Goal: Information Seeking & Learning: Learn about a topic

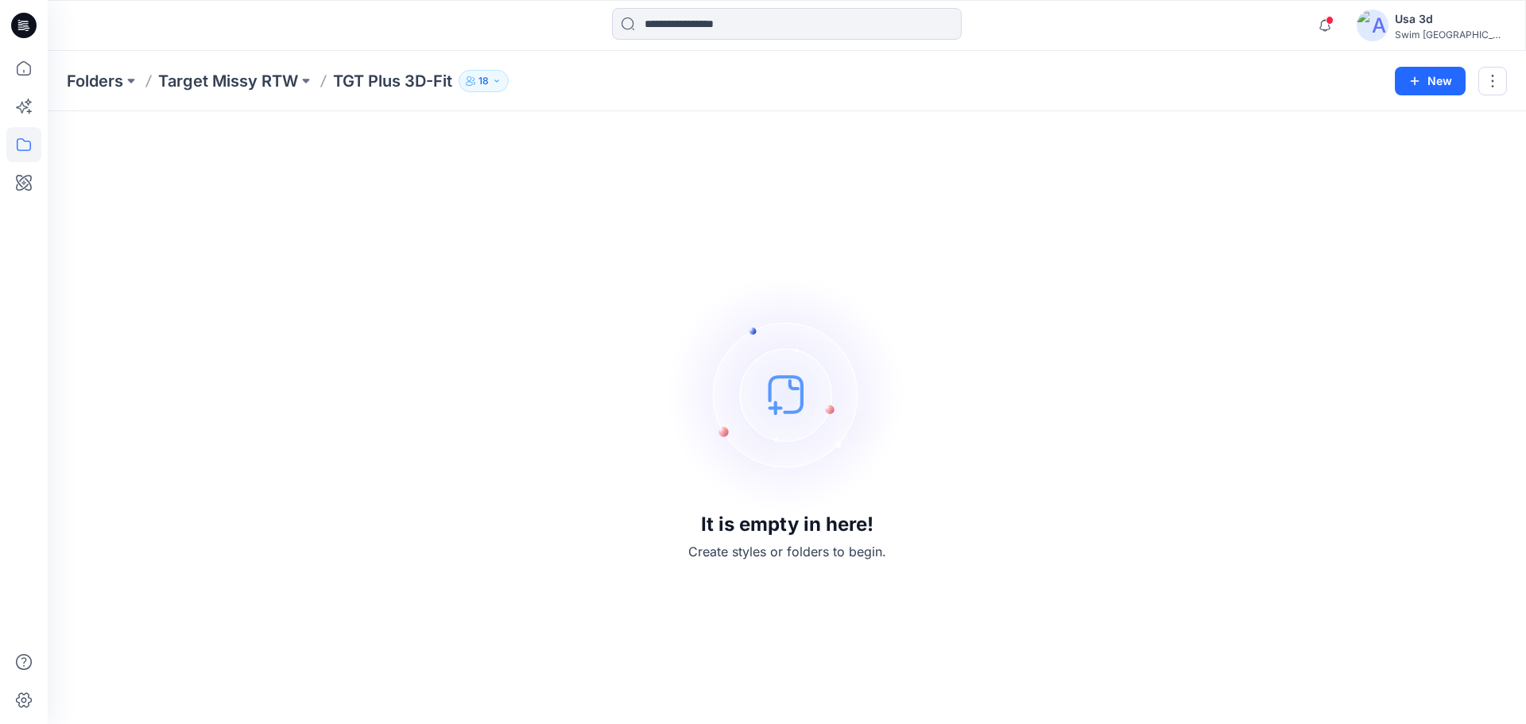
click at [369, 78] on p "TGT Plus 3D-Fit" at bounding box center [392, 81] width 119 height 22
click at [351, 77] on p "TGT Plus 3D-Fit" at bounding box center [392, 81] width 119 height 22
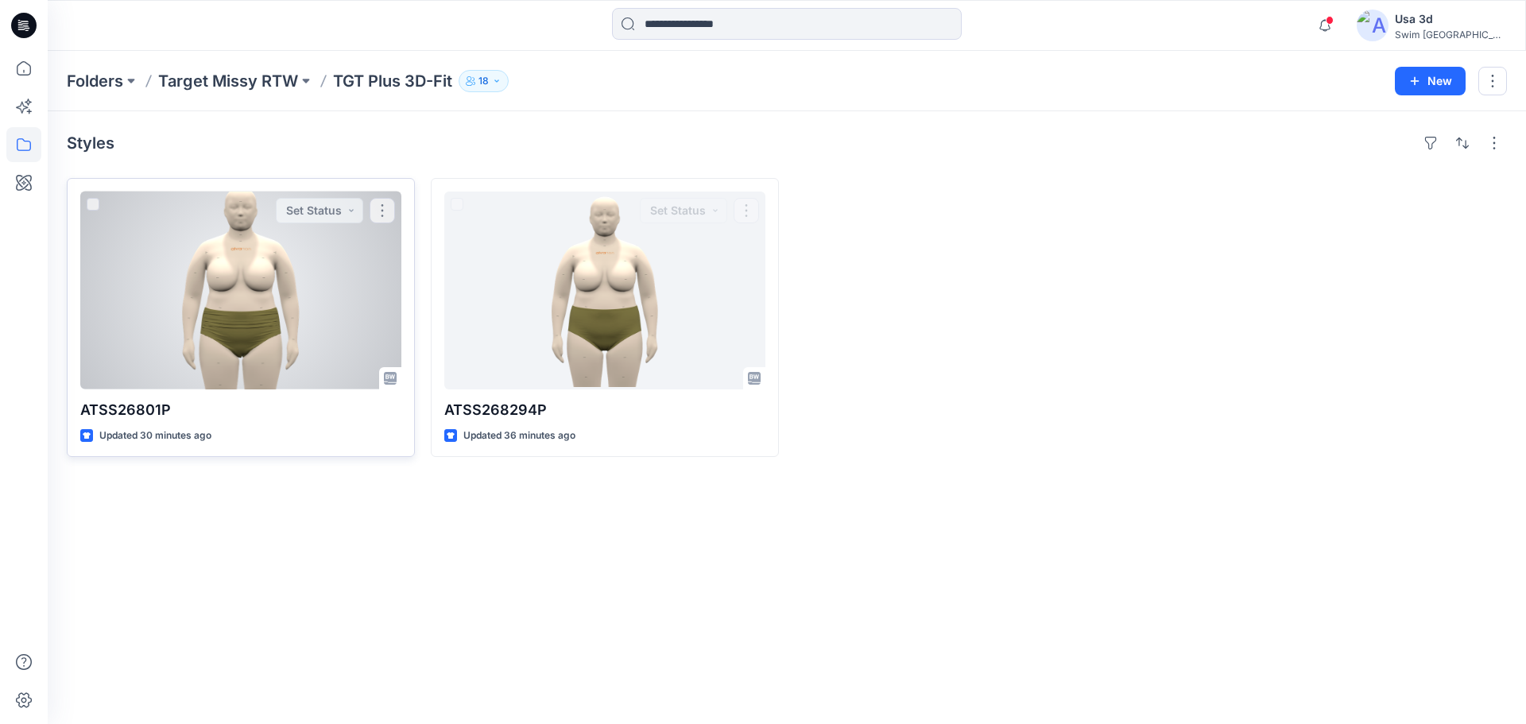
click at [259, 269] on div at bounding box center [240, 291] width 321 height 198
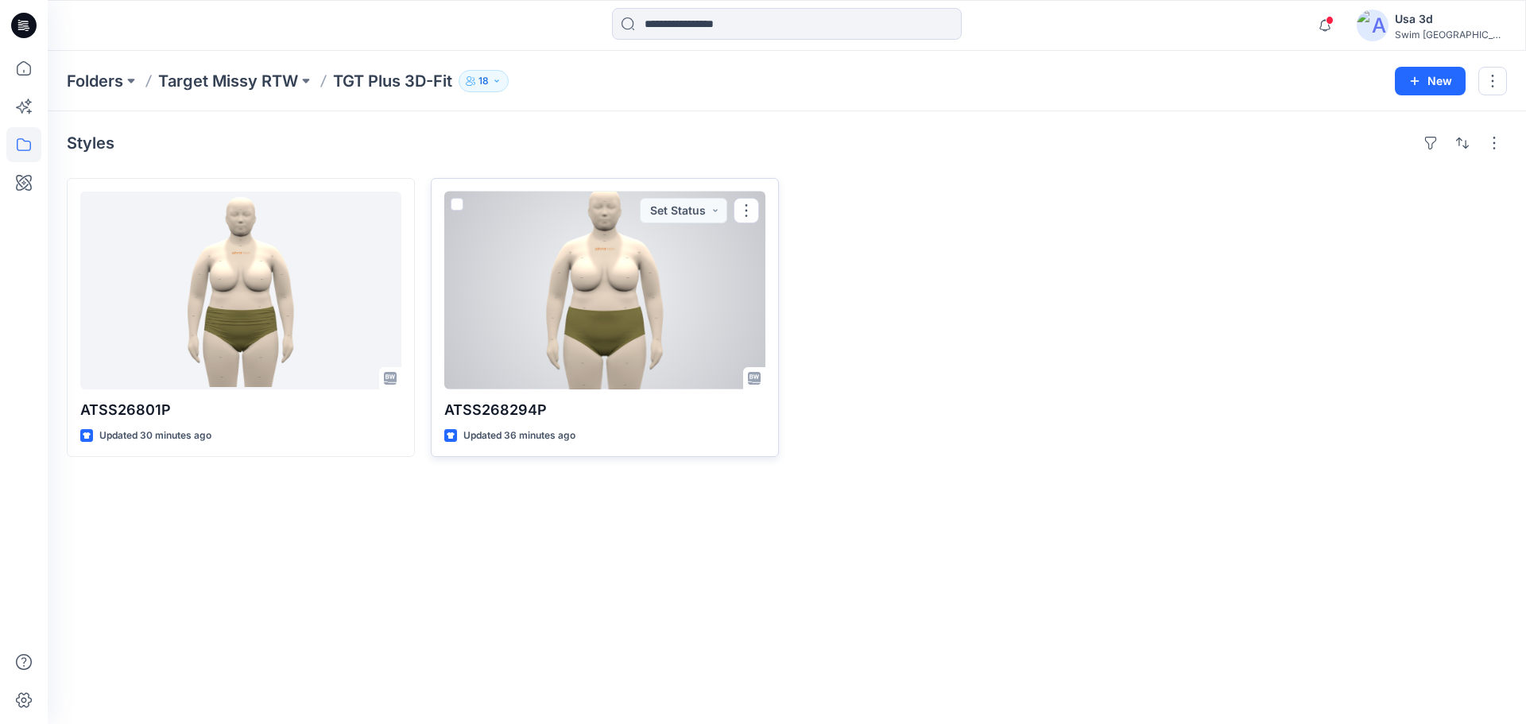
click at [494, 243] on div at bounding box center [604, 291] width 321 height 198
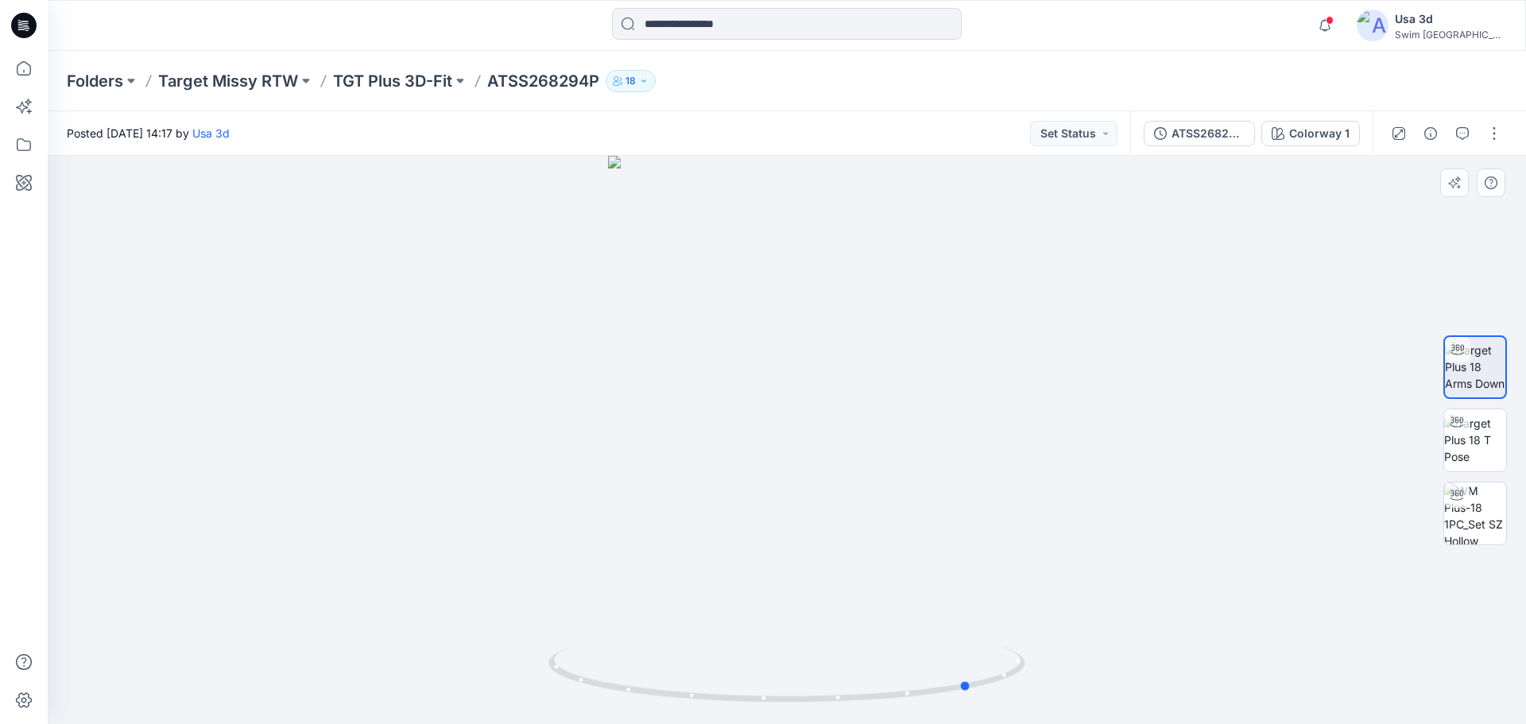
drag, startPoint x: 739, startPoint y: 625, endPoint x: 924, endPoint y: 610, distance: 185.8
click at [924, 610] on div at bounding box center [787, 440] width 1478 height 568
click at [1481, 455] on img at bounding box center [1475, 440] width 62 height 50
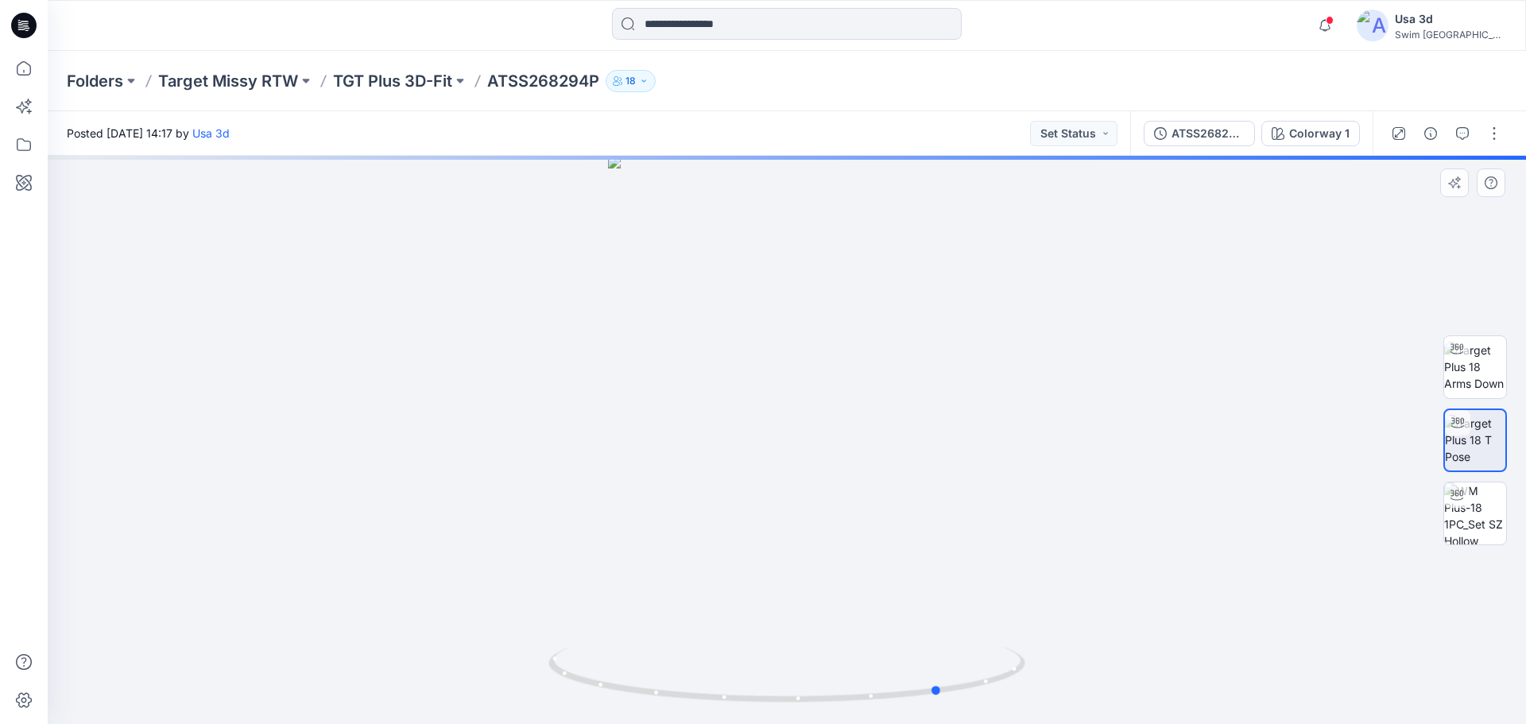
drag, startPoint x: 761, startPoint y: 497, endPoint x: 916, endPoint y: 498, distance: 155.0
click at [916, 498] on div at bounding box center [787, 440] width 1478 height 568
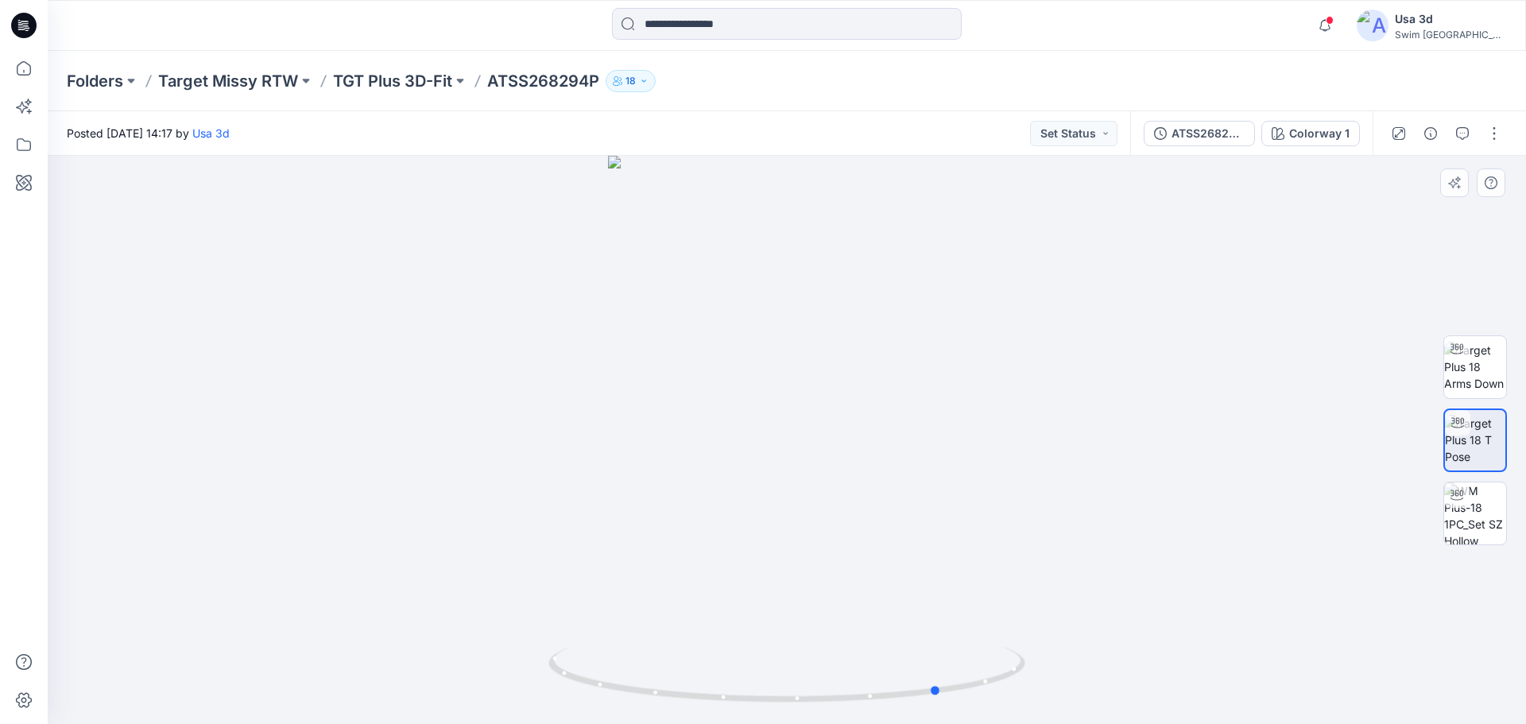
drag, startPoint x: 849, startPoint y: 459, endPoint x: 849, endPoint y: 432, distance: 26.2
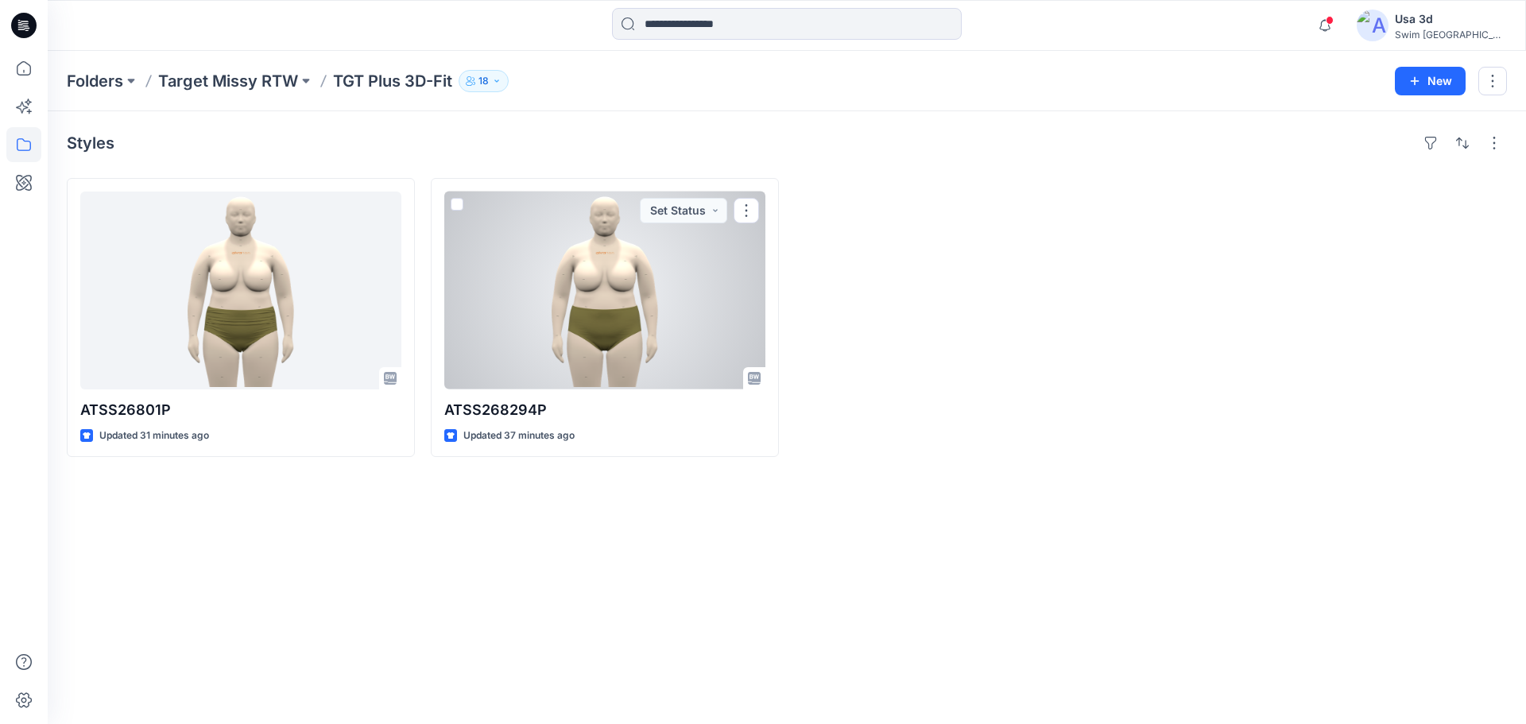
drag, startPoint x: 619, startPoint y: 316, endPoint x: 633, endPoint y: 321, distance: 14.6
click at [619, 316] on div at bounding box center [604, 291] width 321 height 198
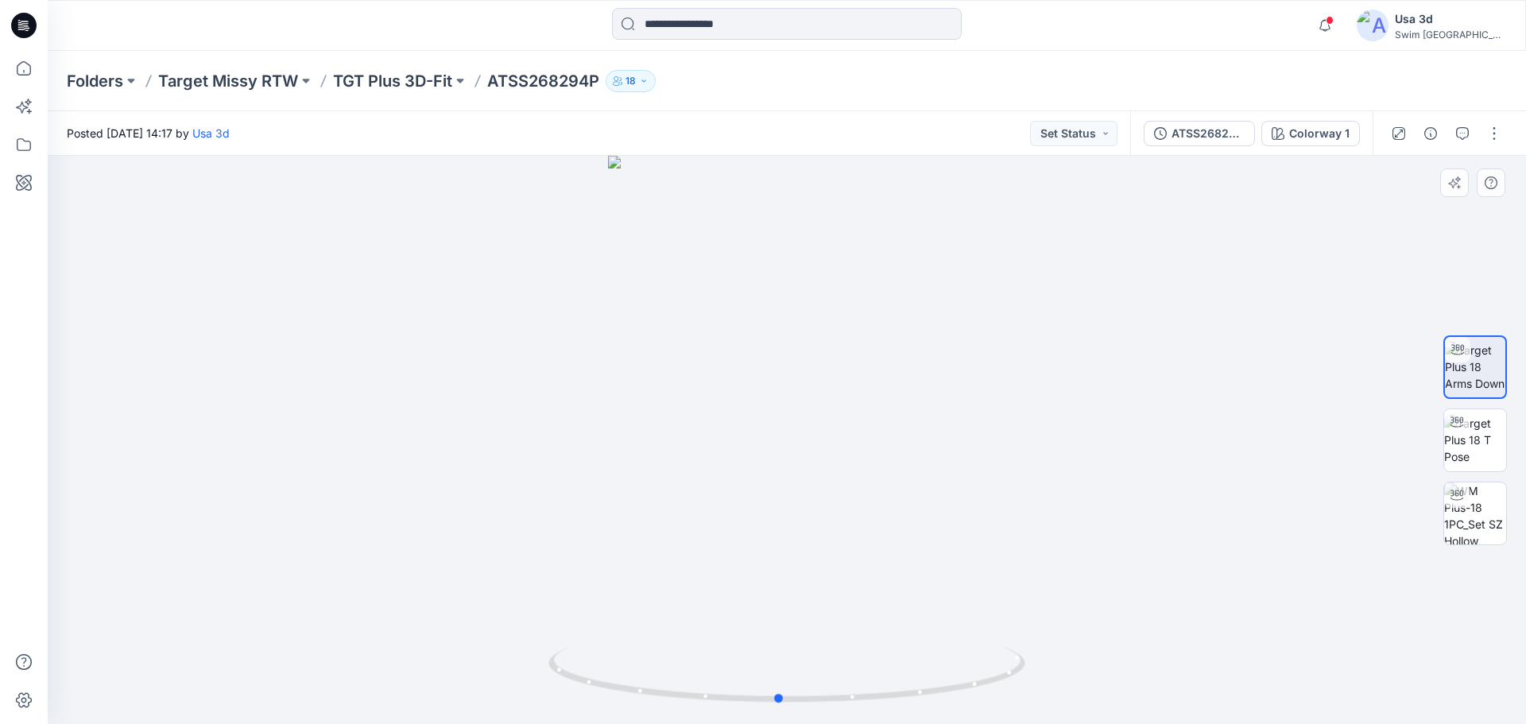
drag, startPoint x: 831, startPoint y: 520, endPoint x: 823, endPoint y: 403, distance: 117.2
click at [823, 403] on div at bounding box center [787, 440] width 1478 height 568
drag, startPoint x: 785, startPoint y: 519, endPoint x: 793, endPoint y: 227, distance: 292.6
click at [793, 227] on img at bounding box center [786, 290] width 547 height 870
drag, startPoint x: 864, startPoint y: 494, endPoint x: 855, endPoint y: 334, distance: 160.8
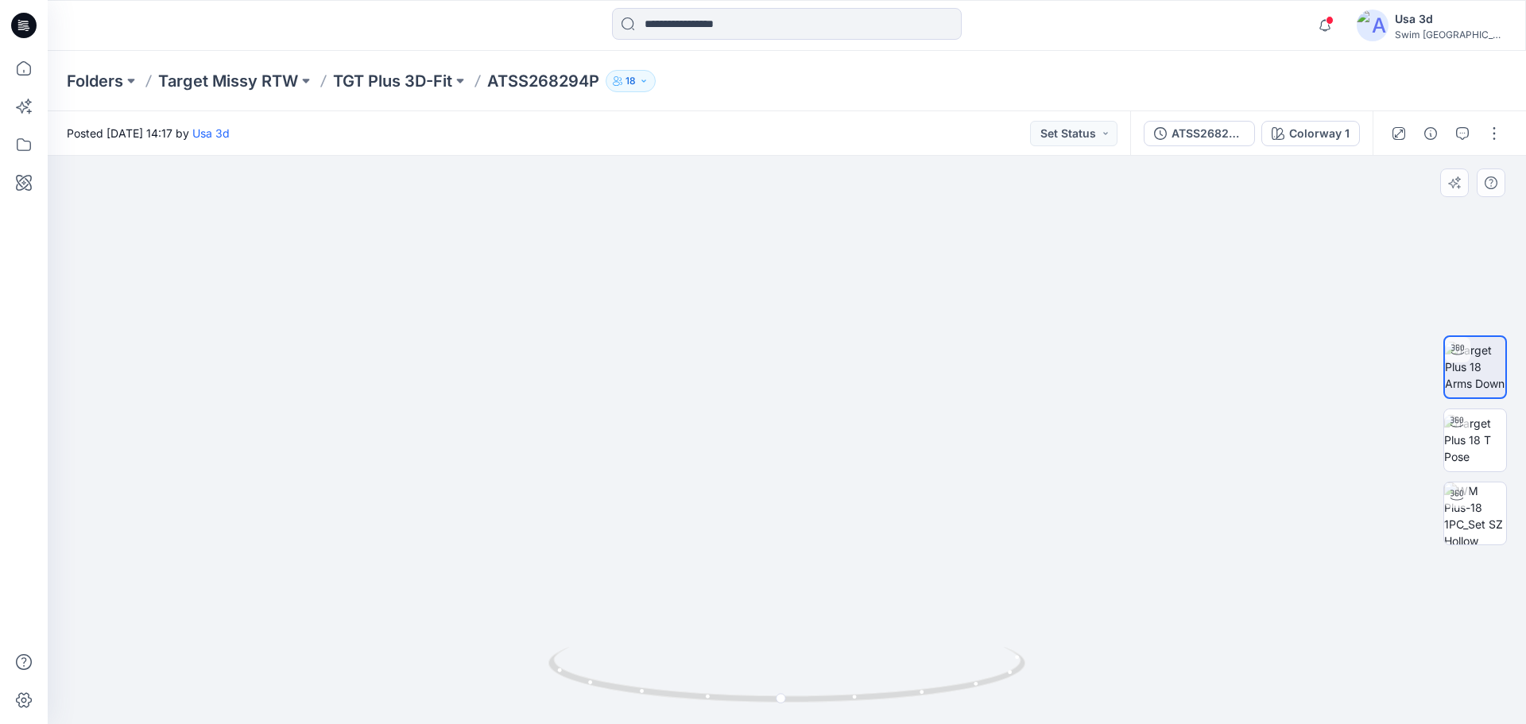
click at [865, 340] on img at bounding box center [786, 290] width 547 height 870
drag, startPoint x: 808, startPoint y: 532, endPoint x: 827, endPoint y: 130, distance: 402.6
click at [827, 130] on div "Posted Monday, October 06, 2025 14:17 by Usa 3d Set Status ATSS268294P Colorway…" at bounding box center [787, 417] width 1478 height 613
drag, startPoint x: 814, startPoint y: 700, endPoint x: 976, endPoint y: 699, distance: 162.2
click at [976, 699] on icon at bounding box center [788, 677] width 481 height 60
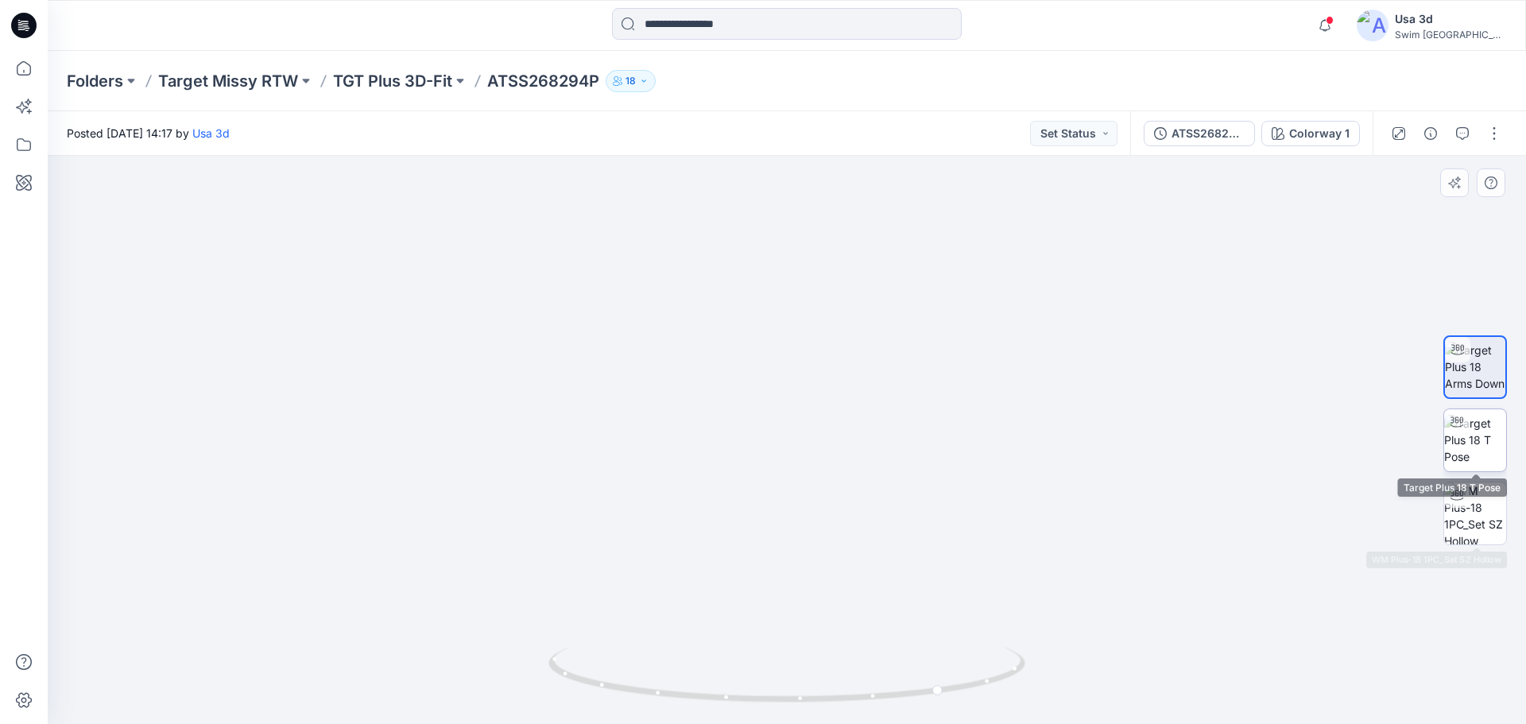
click at [1487, 440] on img at bounding box center [1475, 440] width 62 height 50
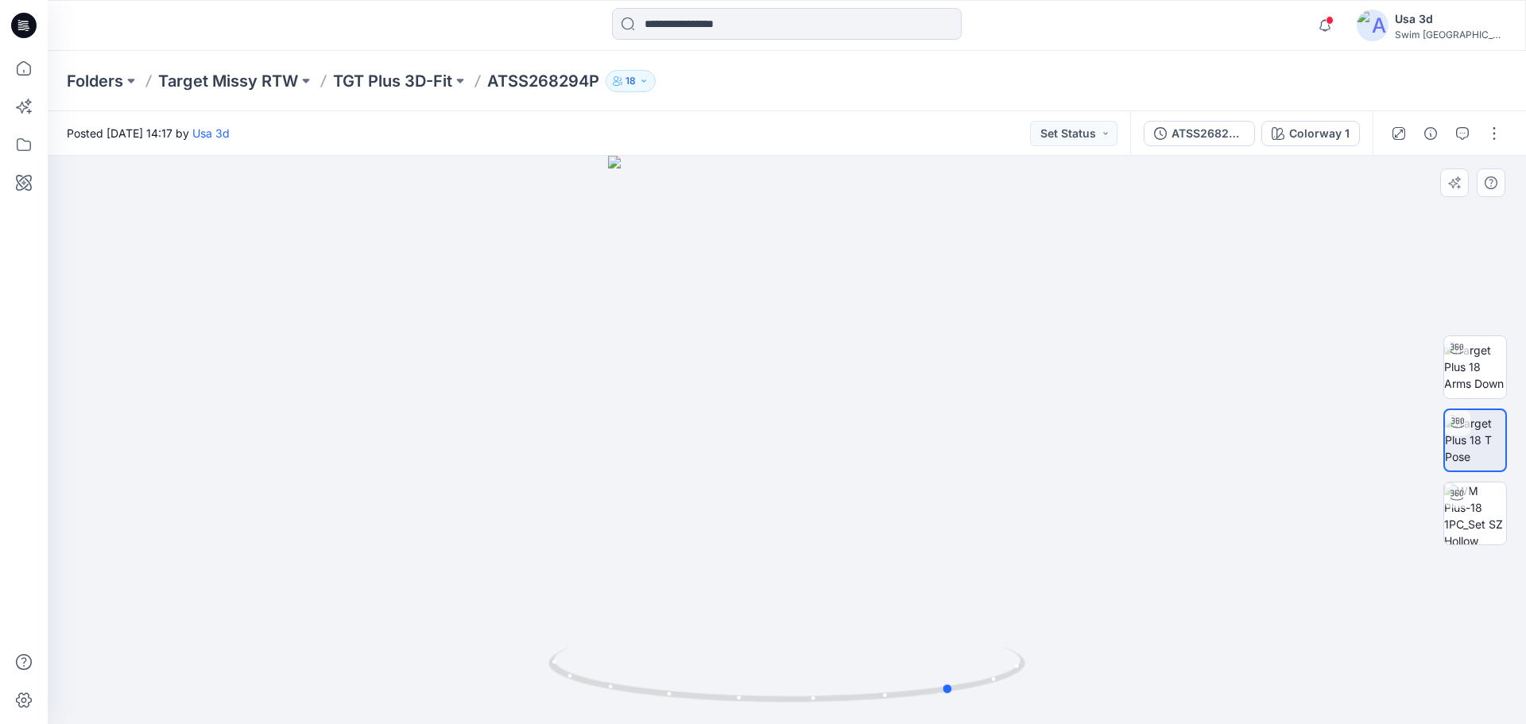
drag, startPoint x: 729, startPoint y: 473, endPoint x: 889, endPoint y: 477, distance: 160.6
click at [889, 477] on div at bounding box center [787, 440] width 1478 height 568
drag, startPoint x: 790, startPoint y: 589, endPoint x: 800, endPoint y: 251, distance: 338.0
click at [800, 251] on img at bounding box center [787, 252] width 594 height 944
drag, startPoint x: 699, startPoint y: 590, endPoint x: 961, endPoint y: 568, distance: 263.2
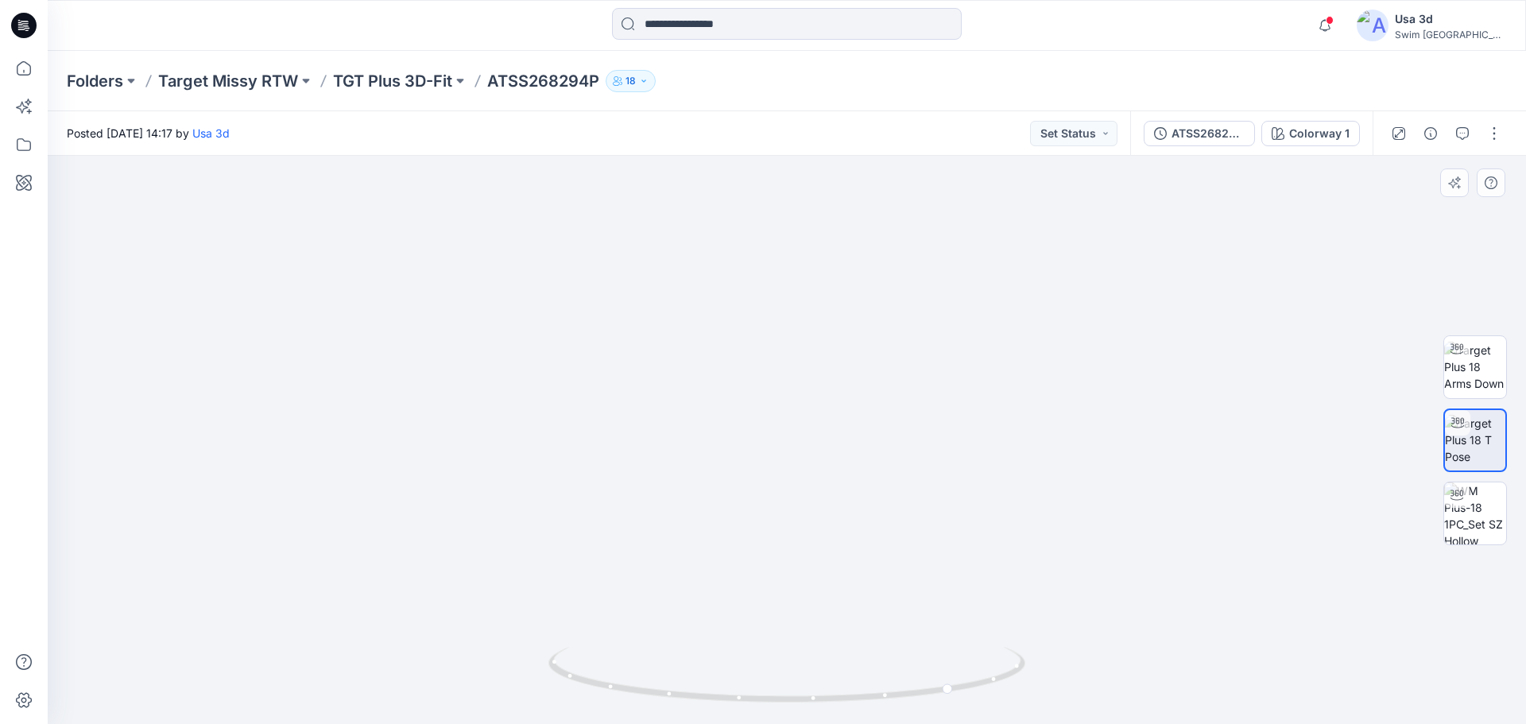
click at [961, 568] on img at bounding box center [787, 252] width 594 height 944
drag, startPoint x: 805, startPoint y: 575, endPoint x: 900, endPoint y: 566, distance: 95.0
click at [900, 566] on img at bounding box center [787, 252] width 594 height 944
drag, startPoint x: 740, startPoint y: 701, endPoint x: 757, endPoint y: 700, distance: 17.5
click at [757, 700] on icon at bounding box center [788, 677] width 481 height 60
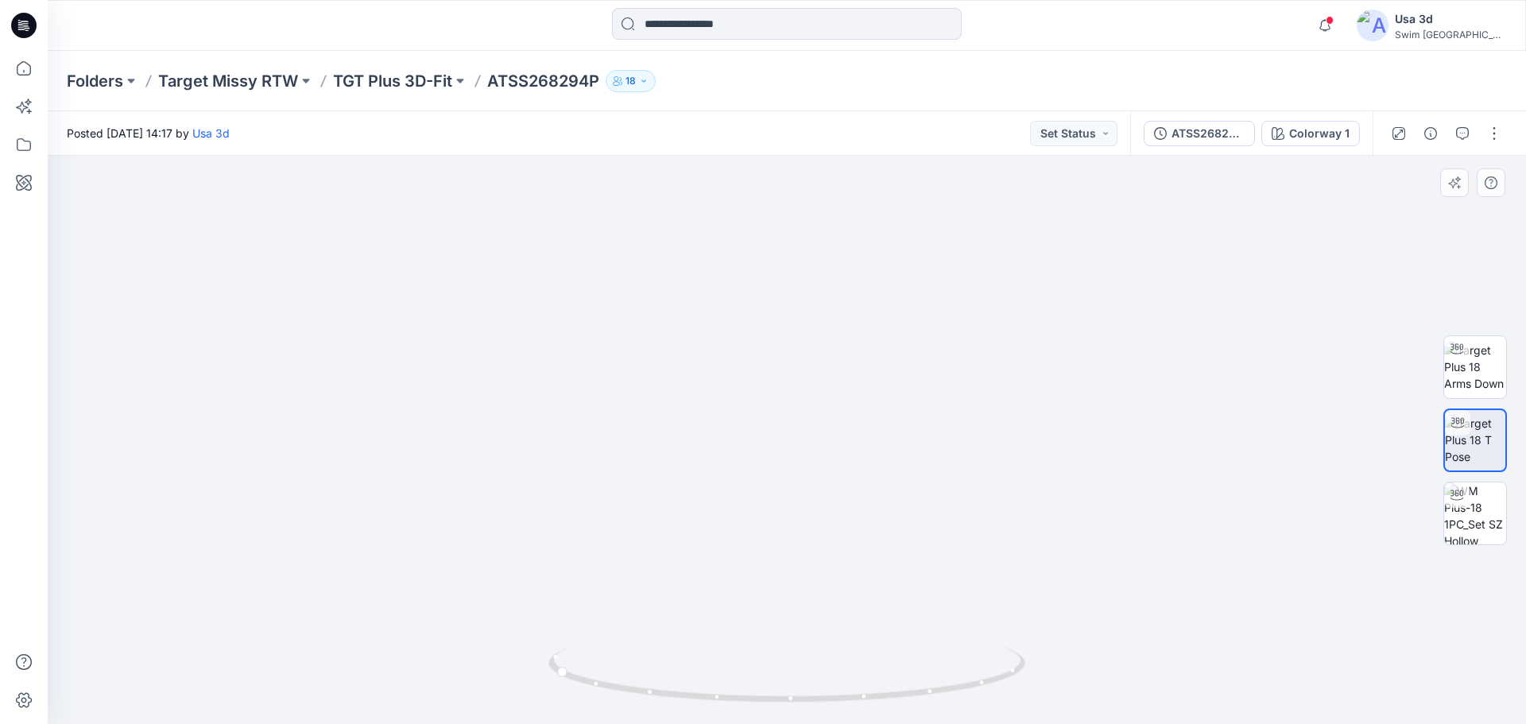
drag, startPoint x: 788, startPoint y: 504, endPoint x: 785, endPoint y: 378, distance: 125.6
click at [785, 387] on img at bounding box center [787, 252] width 594 height 944
drag, startPoint x: 792, startPoint y: 598, endPoint x: 794, endPoint y: 472, distance: 125.6
click at [794, 472] on img at bounding box center [787, 252] width 594 height 944
drag, startPoint x: 1067, startPoint y: 604, endPoint x: 1061, endPoint y: 591, distance: 13.9
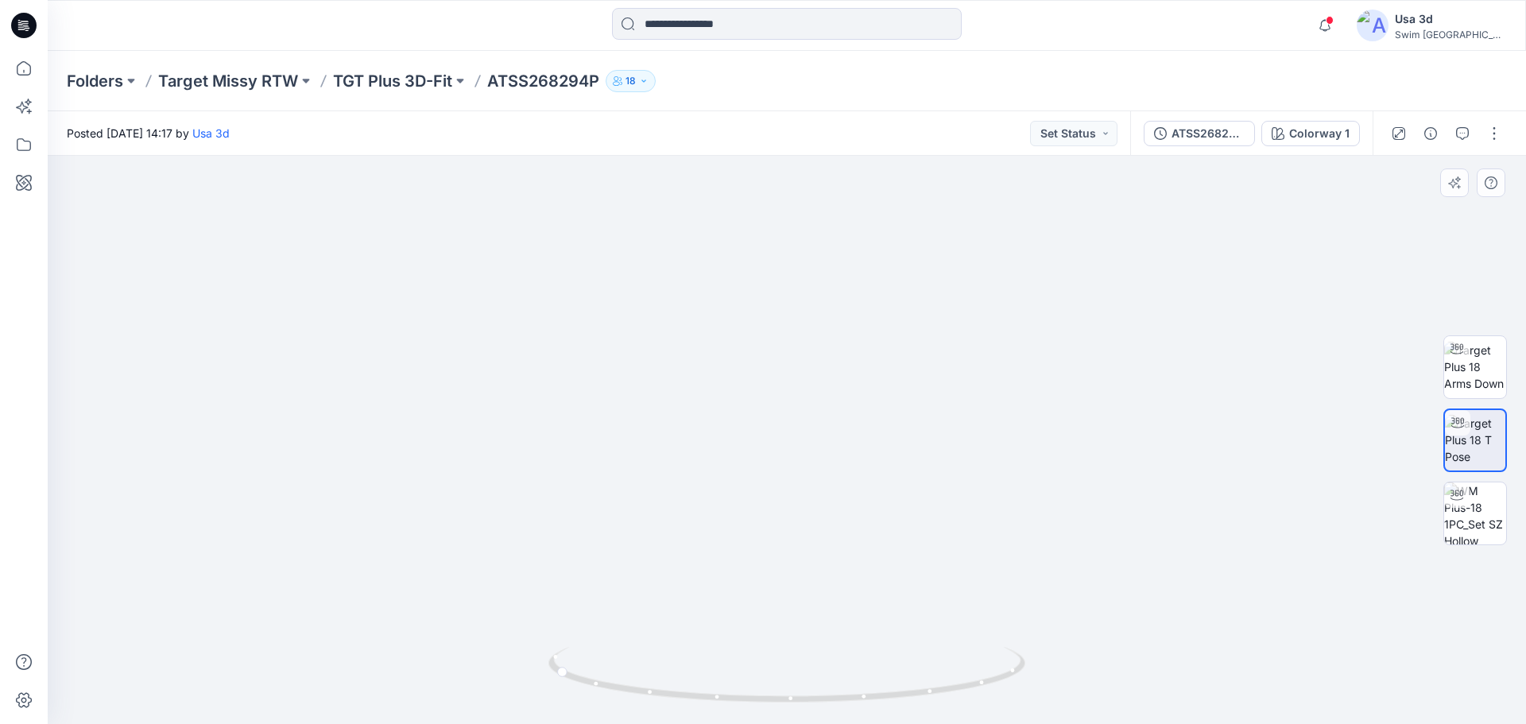
click at [1067, 604] on img at bounding box center [787, 252] width 594 height 944
click at [419, 83] on p "TGT Plus 3D-Fit" at bounding box center [392, 81] width 119 height 22
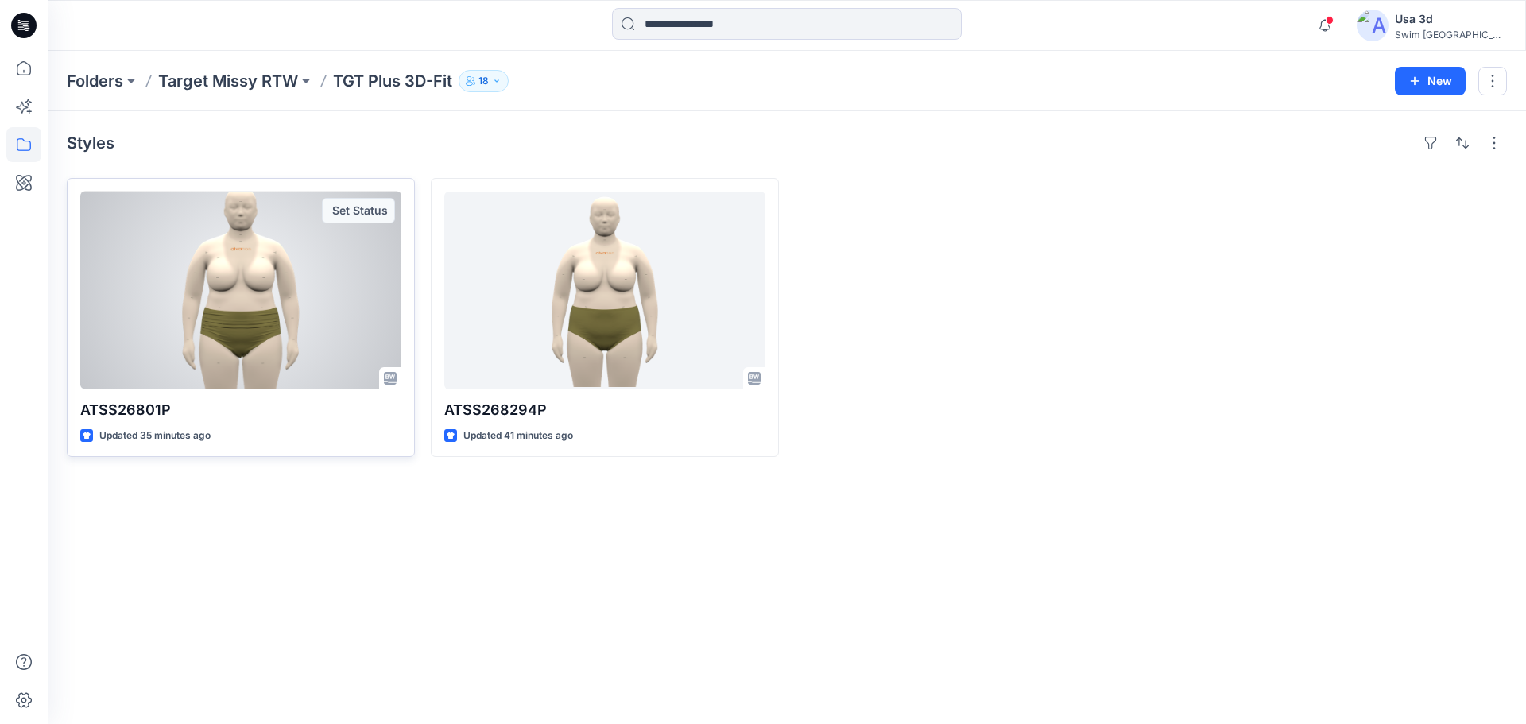
click at [254, 262] on div at bounding box center [240, 291] width 321 height 198
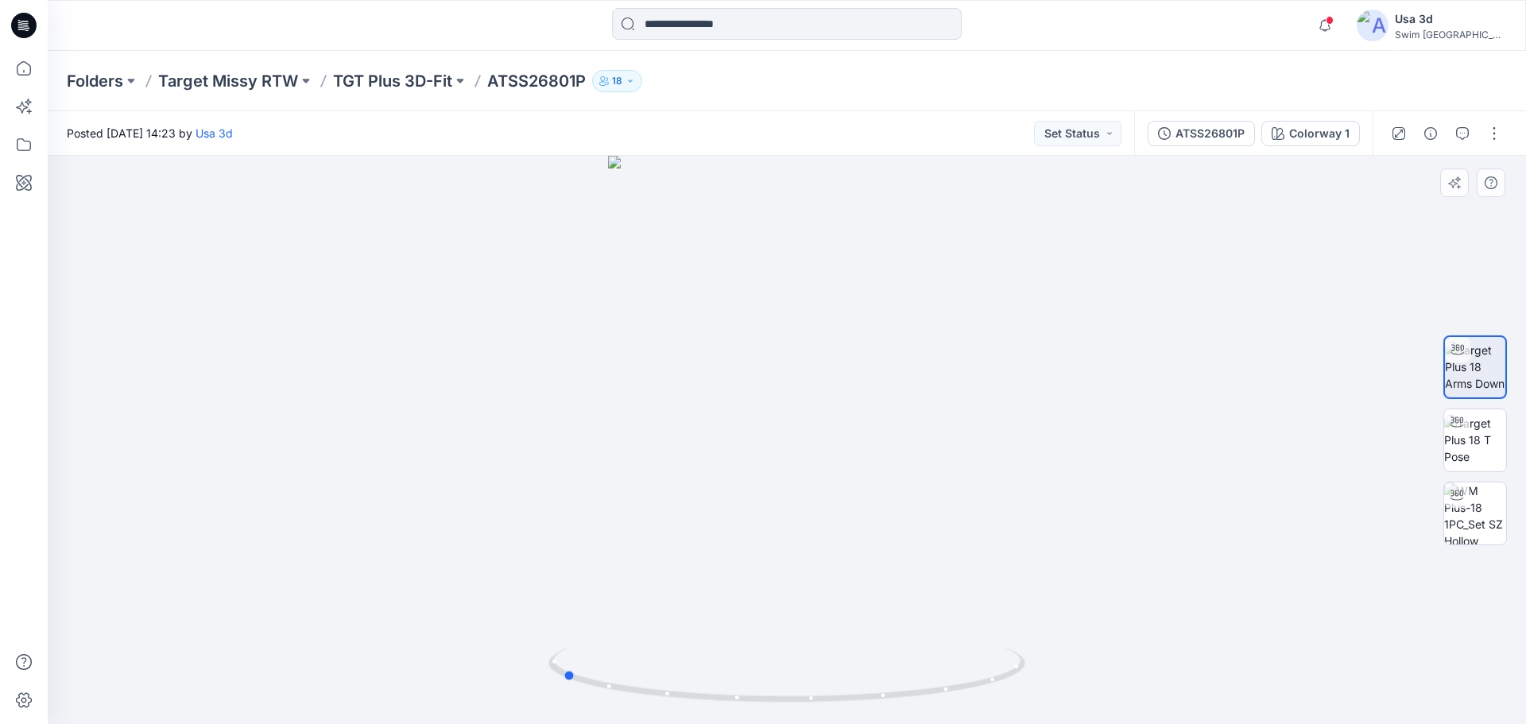
drag, startPoint x: 715, startPoint y: 444, endPoint x: 967, endPoint y: 428, distance: 252.5
click at [967, 428] on div at bounding box center [787, 440] width 1478 height 568
drag, startPoint x: 769, startPoint y: 455, endPoint x: 777, endPoint y: 189, distance: 265.6
click at [777, 189] on img at bounding box center [786, 327] width 499 height 794
drag, startPoint x: 816, startPoint y: 568, endPoint x: 808, endPoint y: 472, distance: 96.6
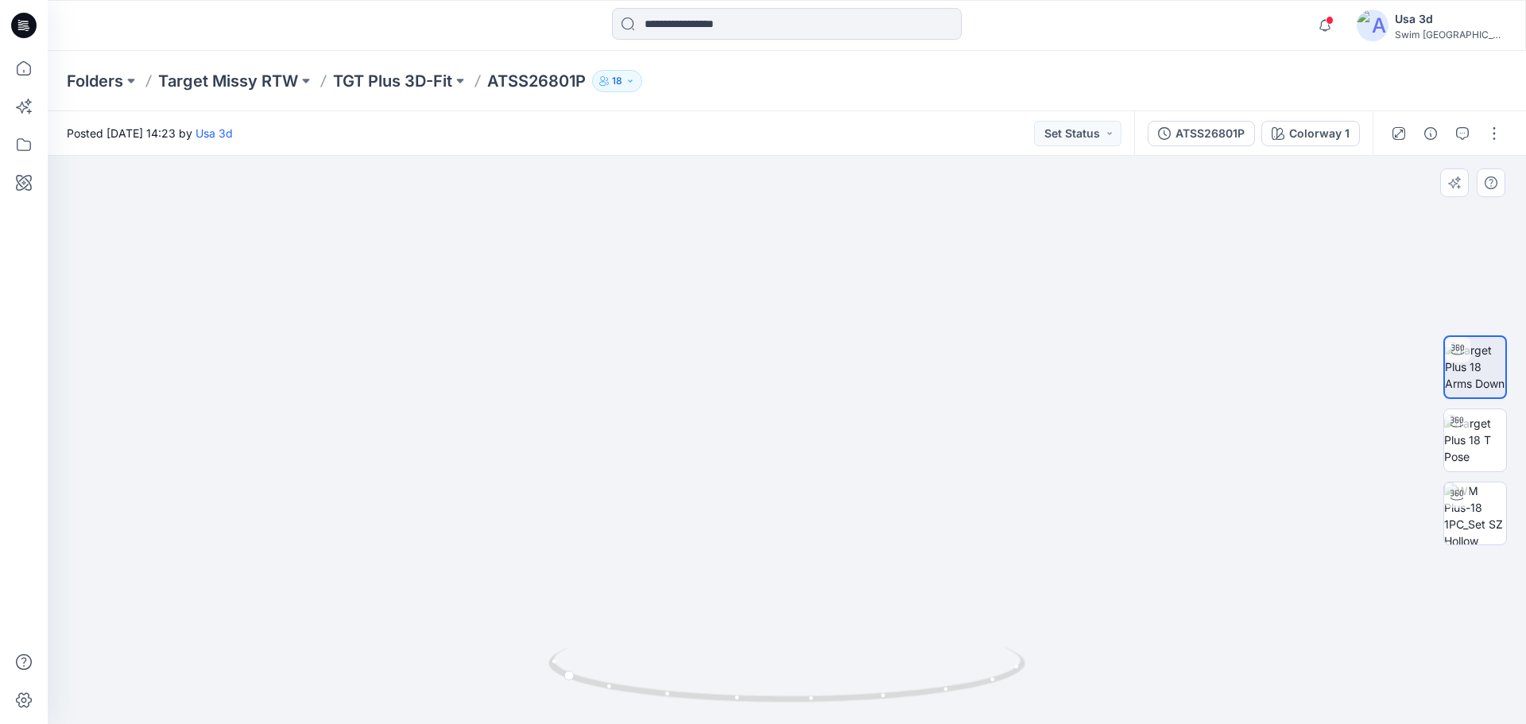
click at [812, 467] on img at bounding box center [786, 327] width 499 height 794
drag, startPoint x: 897, startPoint y: 597, endPoint x: 906, endPoint y: 534, distance: 63.5
click at [915, 546] on img at bounding box center [786, 327] width 499 height 794
drag, startPoint x: 801, startPoint y: 524, endPoint x: 826, endPoint y: 314, distance: 211.3
click at [824, 314] on img at bounding box center [786, 290] width 547 height 870
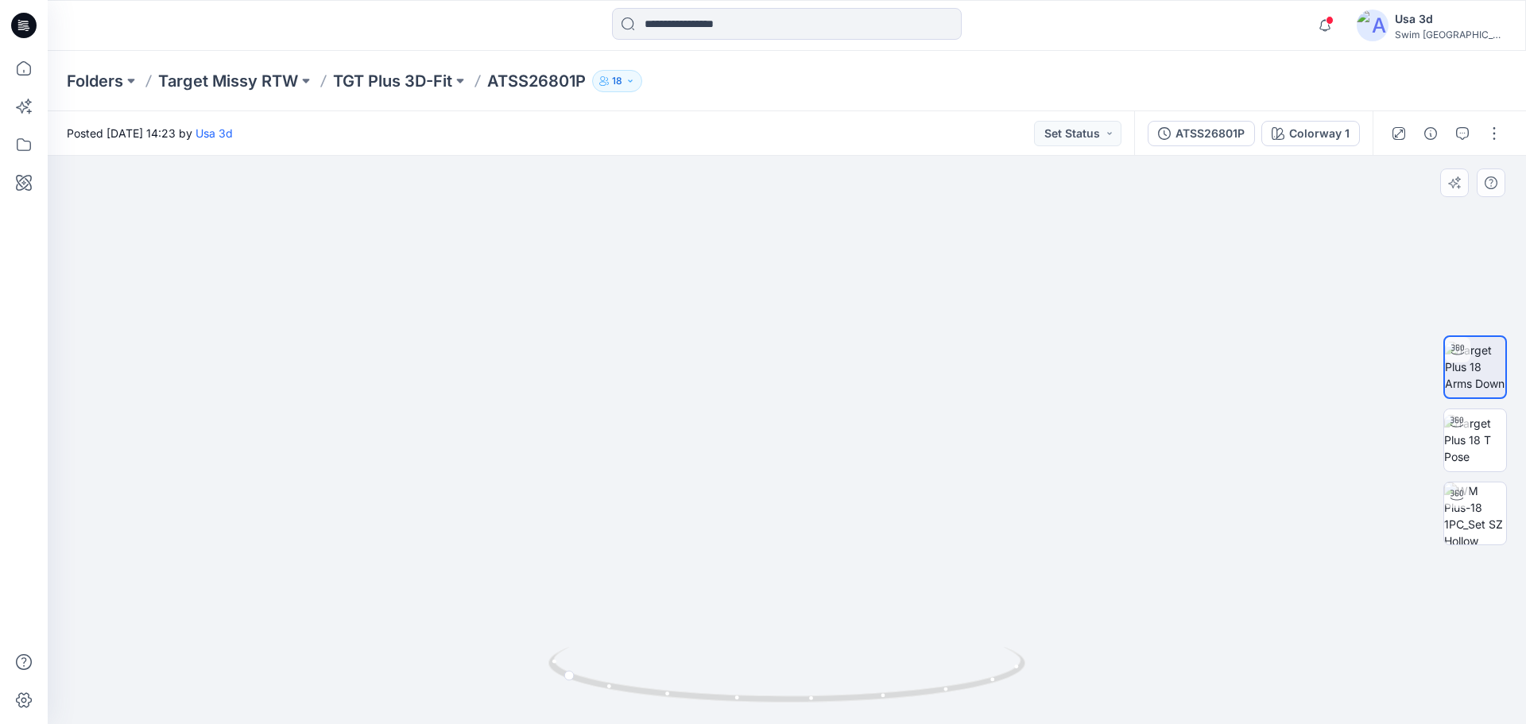
drag, startPoint x: 797, startPoint y: 628, endPoint x: 816, endPoint y: 438, distance: 190.8
click at [815, 365] on img at bounding box center [787, 252] width 594 height 944
click at [1457, 447] on img at bounding box center [1475, 440] width 62 height 50
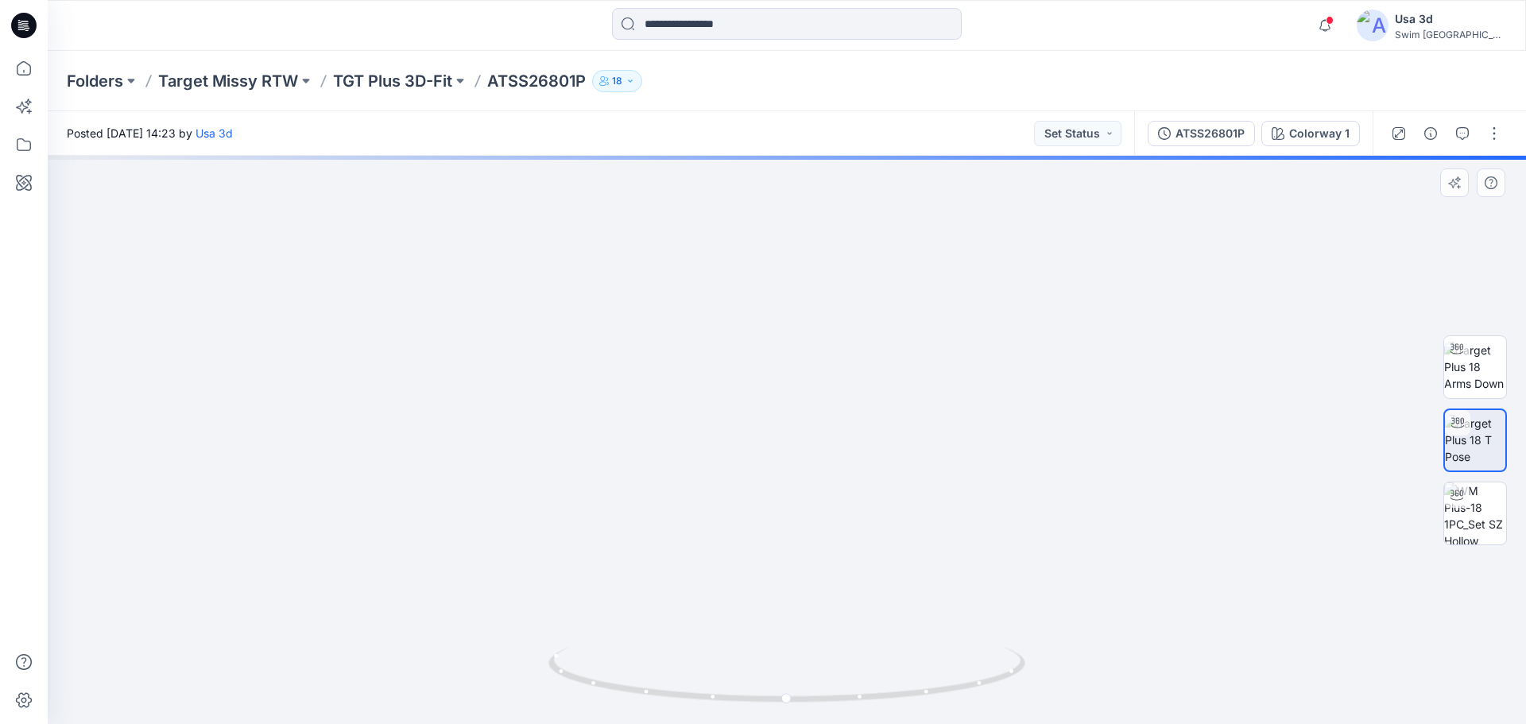
drag, startPoint x: 765, startPoint y: 513, endPoint x: 903, endPoint y: 211, distance: 331.9
click at [903, 211] on img at bounding box center [786, 327] width 499 height 794
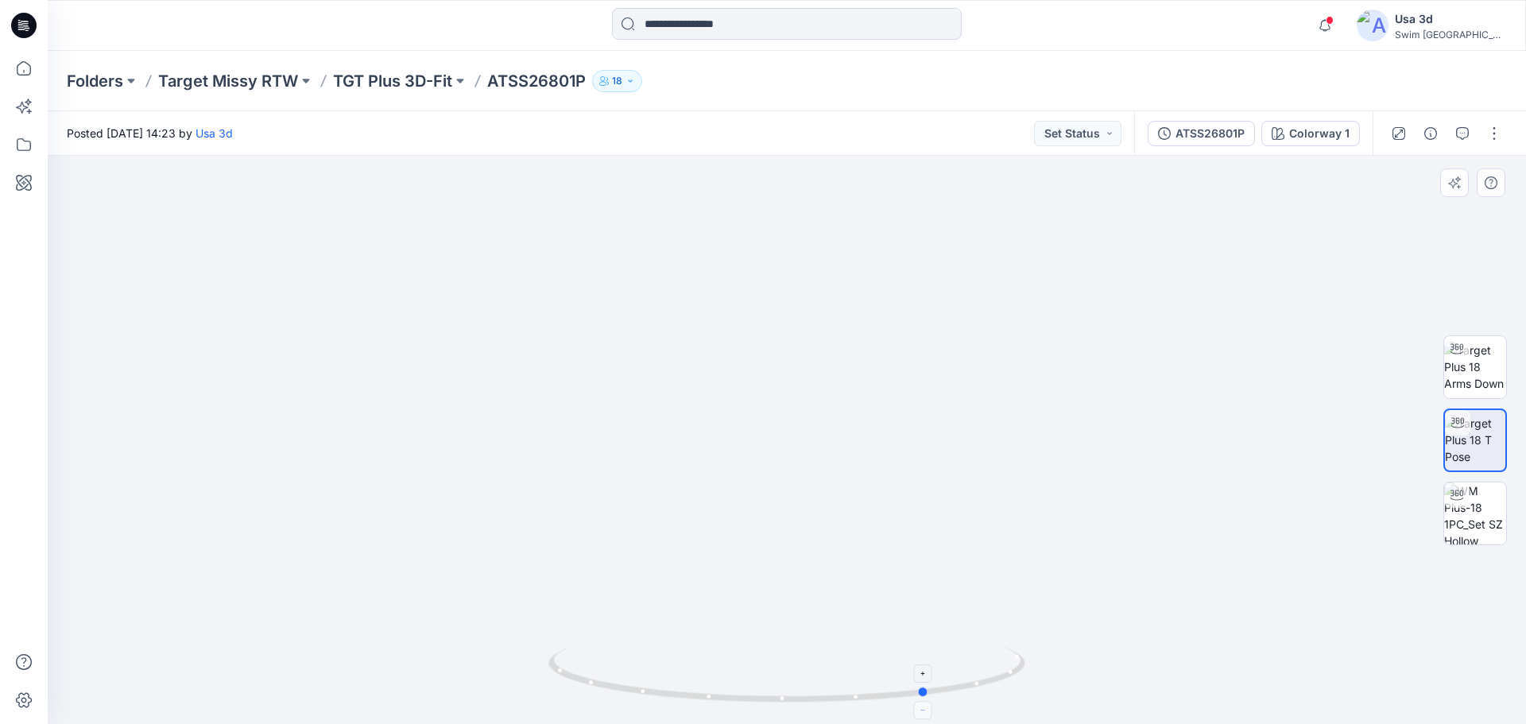
drag, startPoint x: 778, startPoint y: 705, endPoint x: 920, endPoint y: 706, distance: 141.5
click at [920, 706] on icon at bounding box center [788, 677] width 481 height 60
drag, startPoint x: 732, startPoint y: 571, endPoint x: 529, endPoint y: 550, distance: 203.8
click at [529, 550] on img at bounding box center [787, 214] width 641 height 1020
drag, startPoint x: 864, startPoint y: 708, endPoint x: 723, endPoint y: 711, distance: 141.5
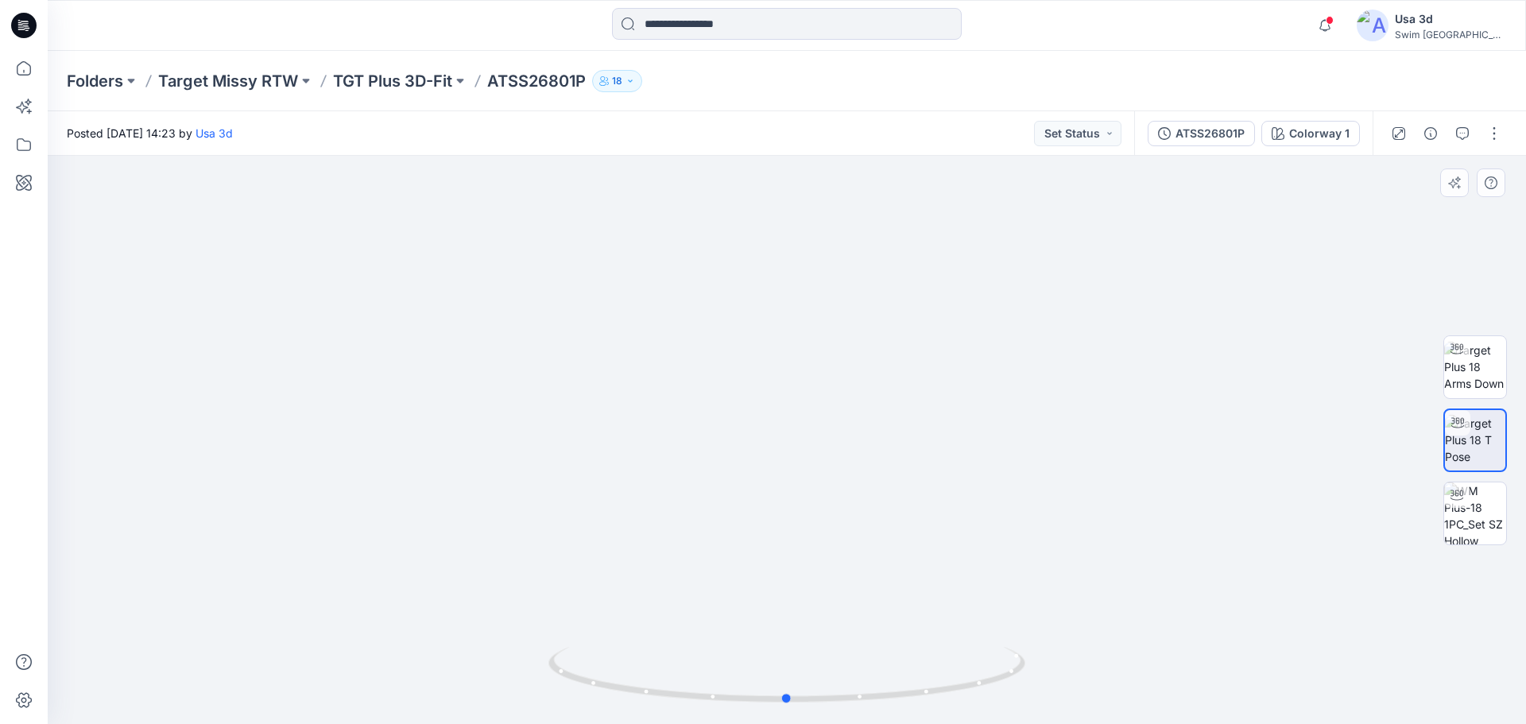
click at [723, 711] on img at bounding box center [786, 685] width 477 height 77
drag, startPoint x: 881, startPoint y: 430, endPoint x: 883, endPoint y: 418, distance: 12.2
click at [883, 418] on img at bounding box center [787, 214] width 641 height 1020
